Goal: Transaction & Acquisition: Purchase product/service

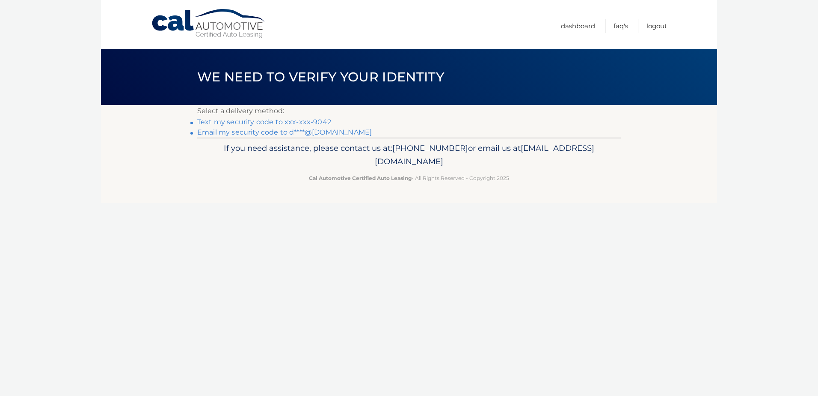
click at [285, 122] on link "Text my security code to xxx-xxx-9042" at bounding box center [264, 122] width 134 height 8
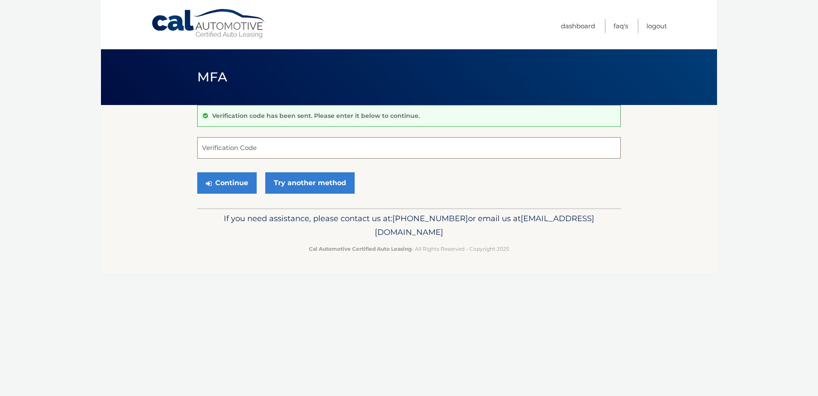
click at [320, 140] on input "Verification Code" at bounding box center [409, 147] width 424 height 21
type input "740472"
click at [197, 172] on button "Continue" at bounding box center [227, 182] width 60 height 21
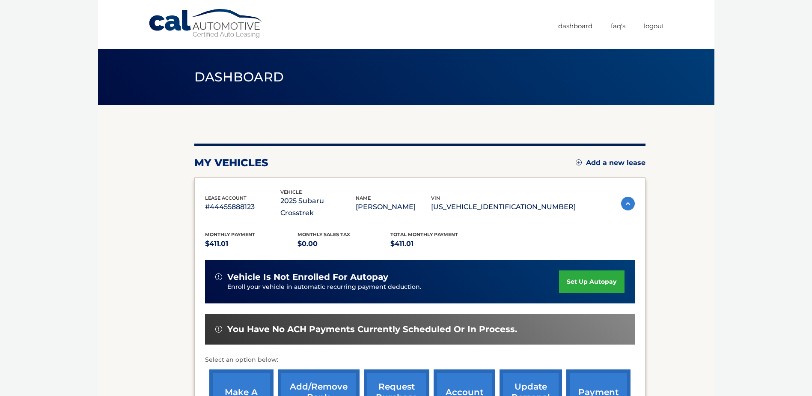
scroll to position [86, 0]
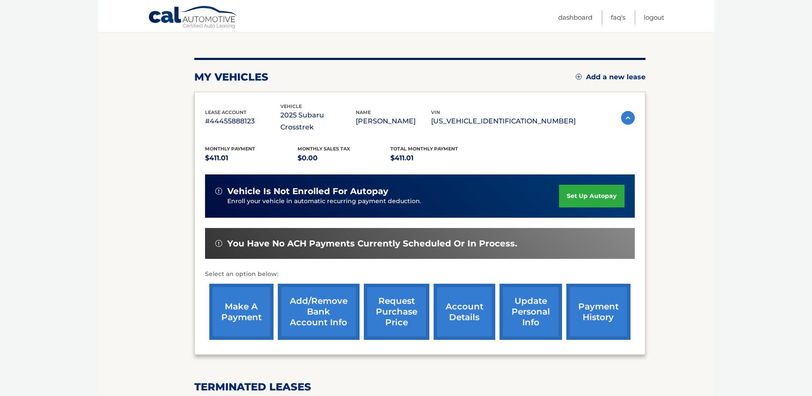
click at [250, 298] on link "make a payment" at bounding box center [241, 311] width 64 height 56
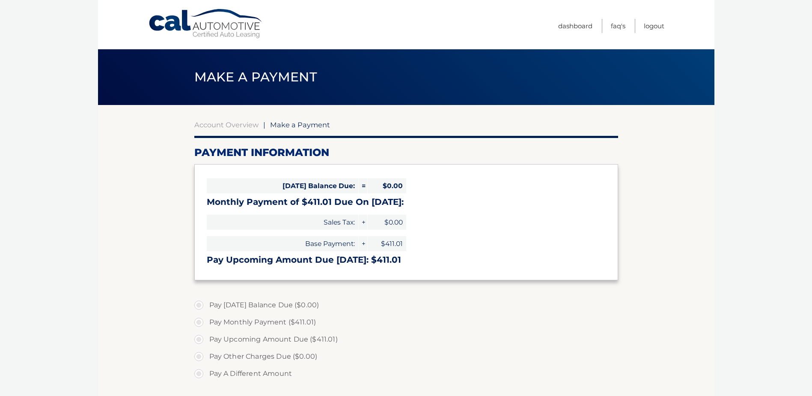
select select "NzhkZmQ3ZmItNjY0Zi00OWUzLThkODEtNmQxYWQ3NDM2ZGIx"
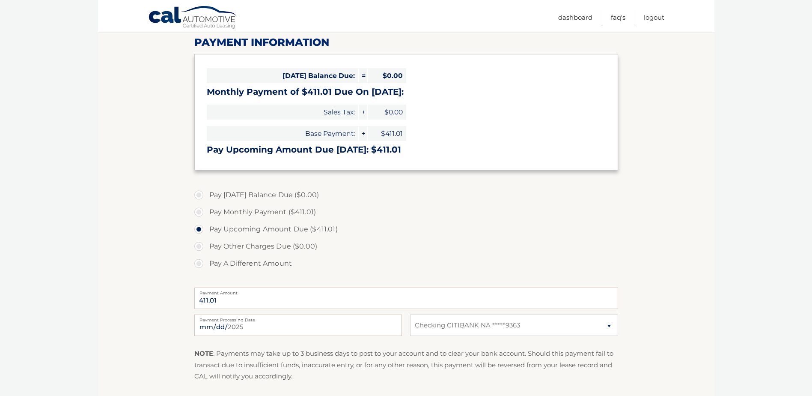
scroll to position [128, 0]
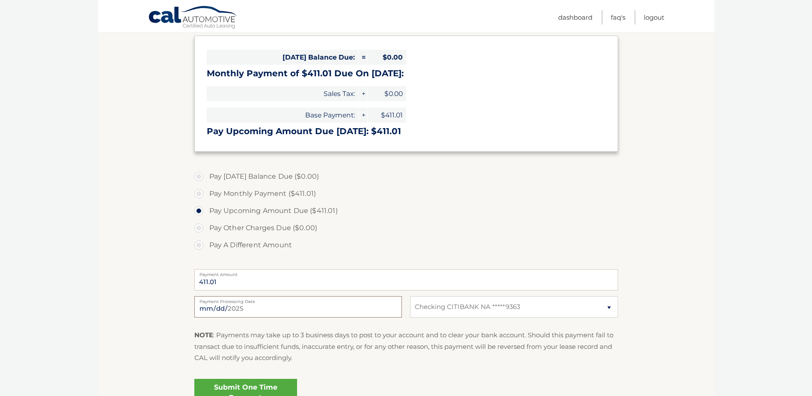
click at [231, 308] on input "[DATE]" at bounding box center [298, 306] width 208 height 21
type input "[DATE]"
click at [353, 235] on label "Pay Other Charges Due ($0.00)" at bounding box center [406, 227] width 424 height 17
click at [254, 309] on input "[DATE]" at bounding box center [298, 306] width 208 height 21
click at [376, 247] on label "Pay A Different Amount" at bounding box center [406, 244] width 424 height 17
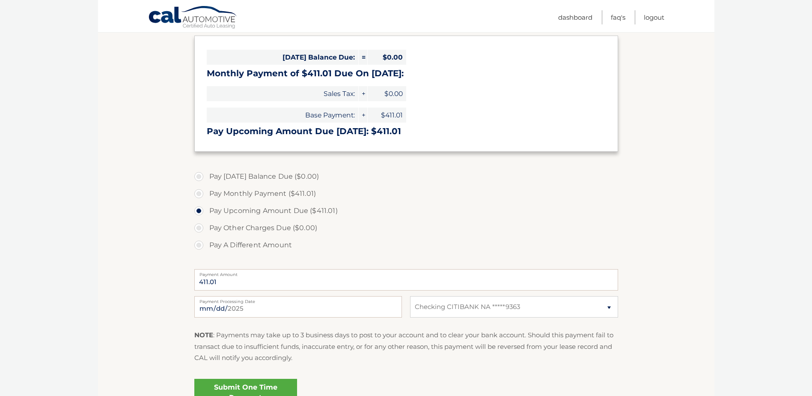
click at [206, 247] on input "Pay A Different Amount" at bounding box center [202, 243] width 9 height 14
radio input "true"
click at [199, 212] on label "Pay Upcoming Amount Due ($411.01)" at bounding box center [406, 210] width 424 height 17
click at [199, 212] on input "Pay Upcoming Amount Due ($411.01)" at bounding box center [202, 209] width 9 height 14
radio input "true"
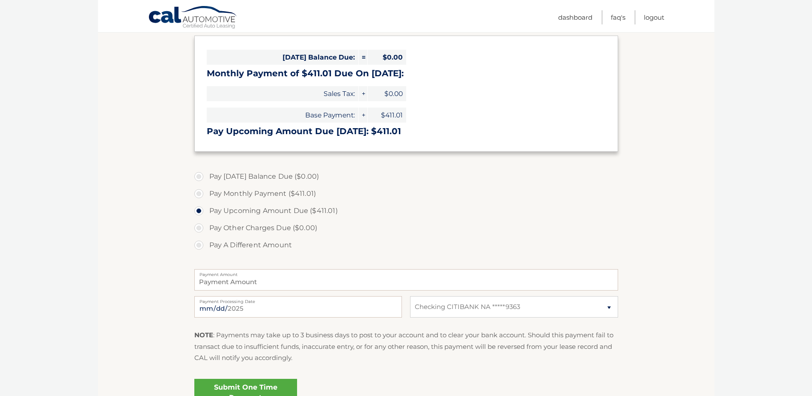
type input "411.01"
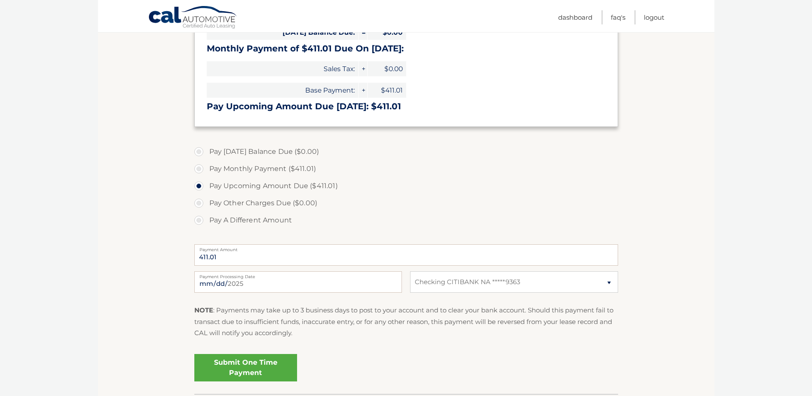
scroll to position [171, 0]
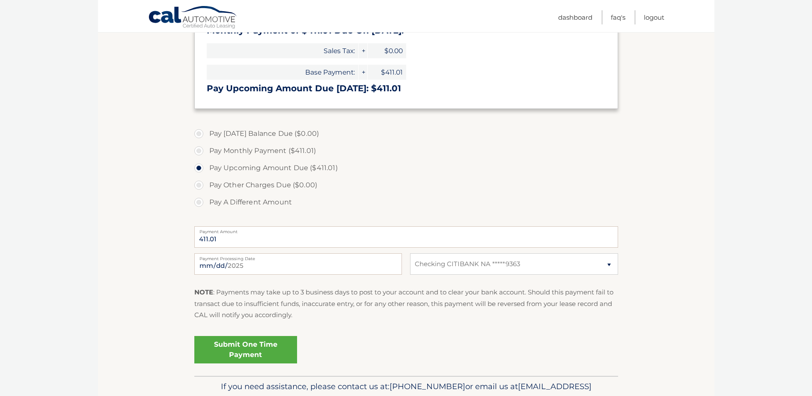
click at [276, 348] on link "Submit One Time Payment" at bounding box center [245, 349] width 103 height 27
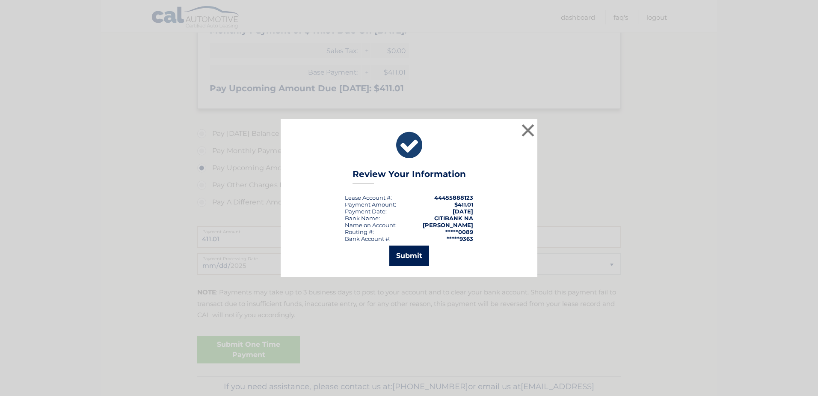
click at [402, 261] on button "Submit" at bounding box center [410, 255] width 40 height 21
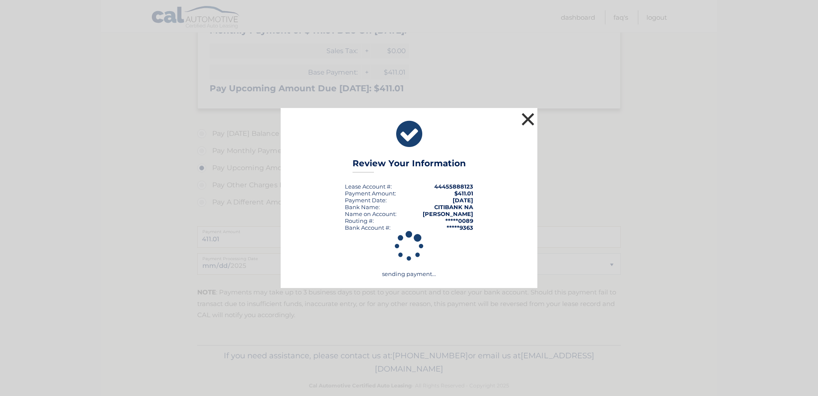
click at [529, 119] on button "×" at bounding box center [528, 118] width 17 height 17
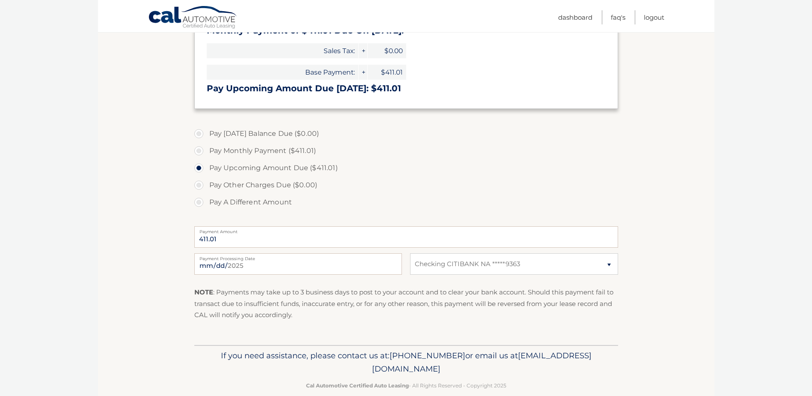
click at [708, 66] on section "Account Overview | Make a Payment Payment Information [DATE] Balance Due: = $0.…" at bounding box center [406, 139] width 616 height 411
